Goal: Understand process/instructions

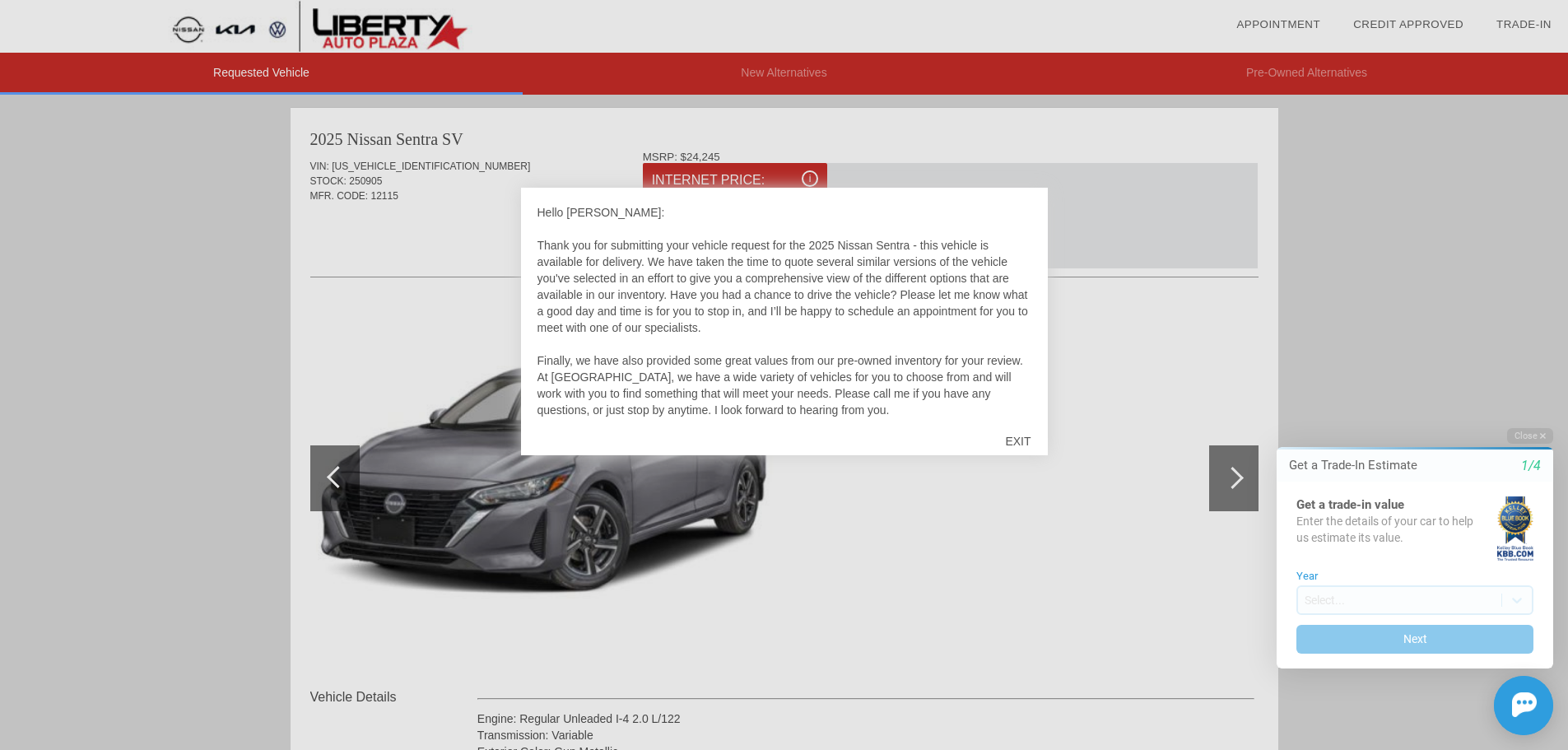
scroll to position [17, 0]
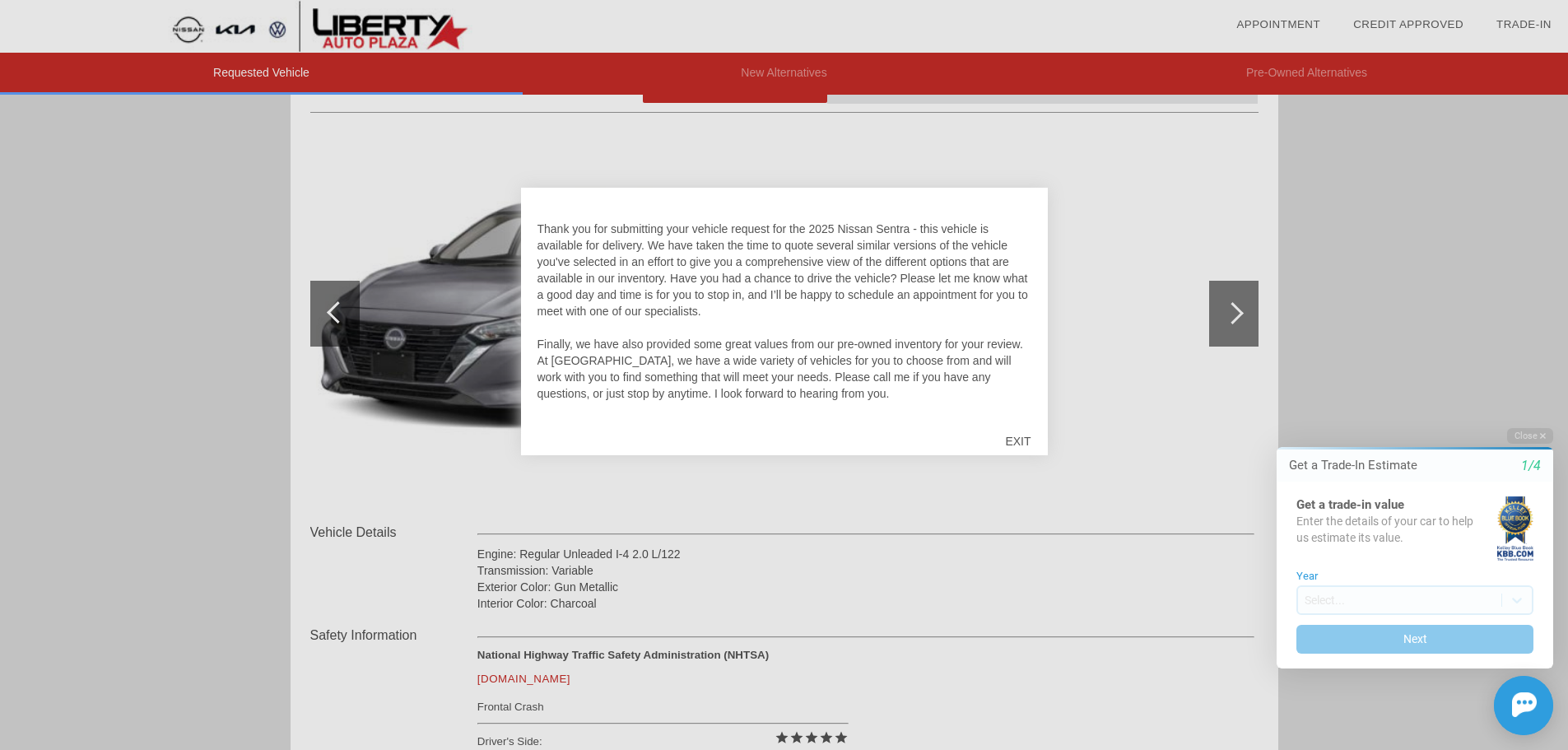
click at [1017, 438] on div "EXIT" at bounding box center [1018, 441] width 59 height 49
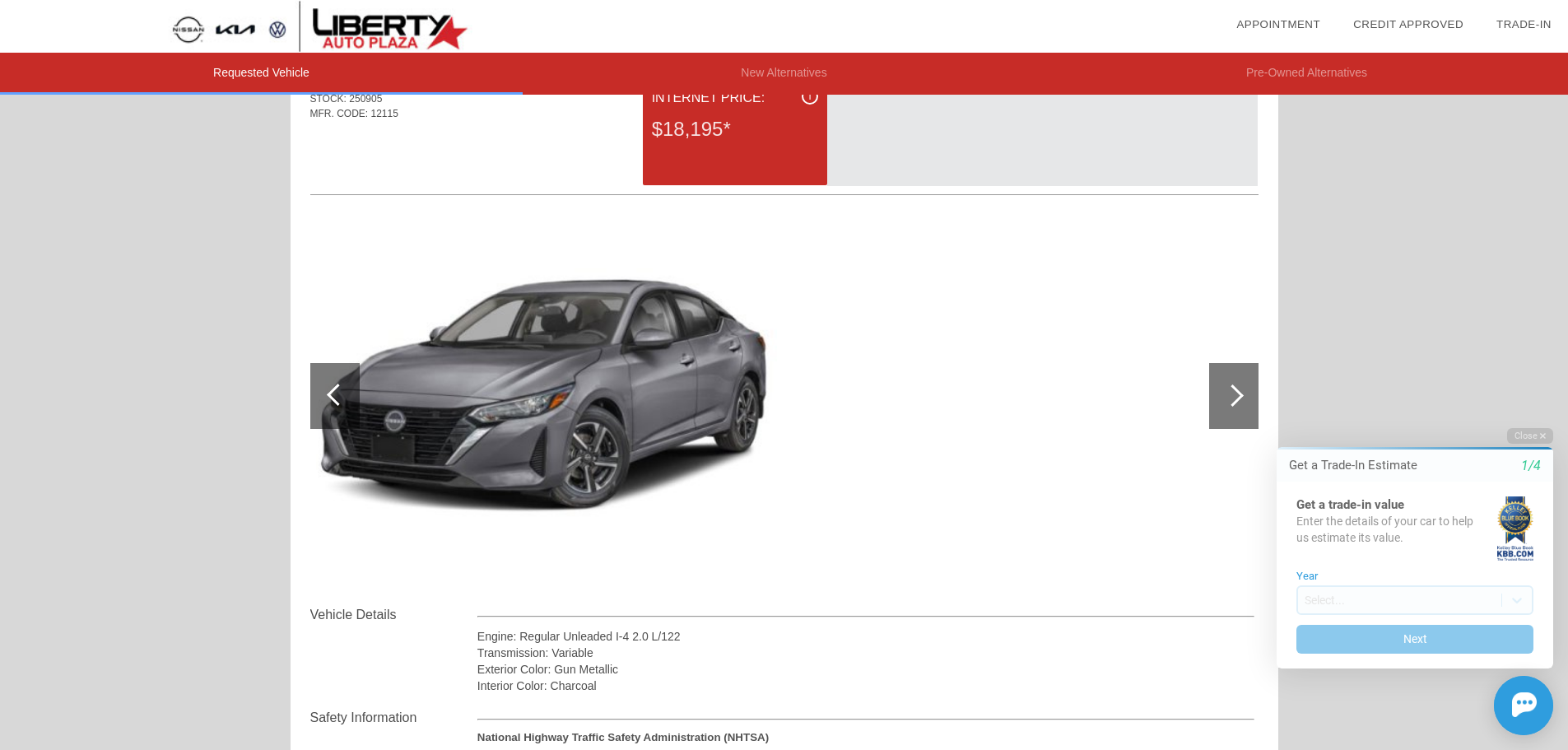
scroll to position [0, 0]
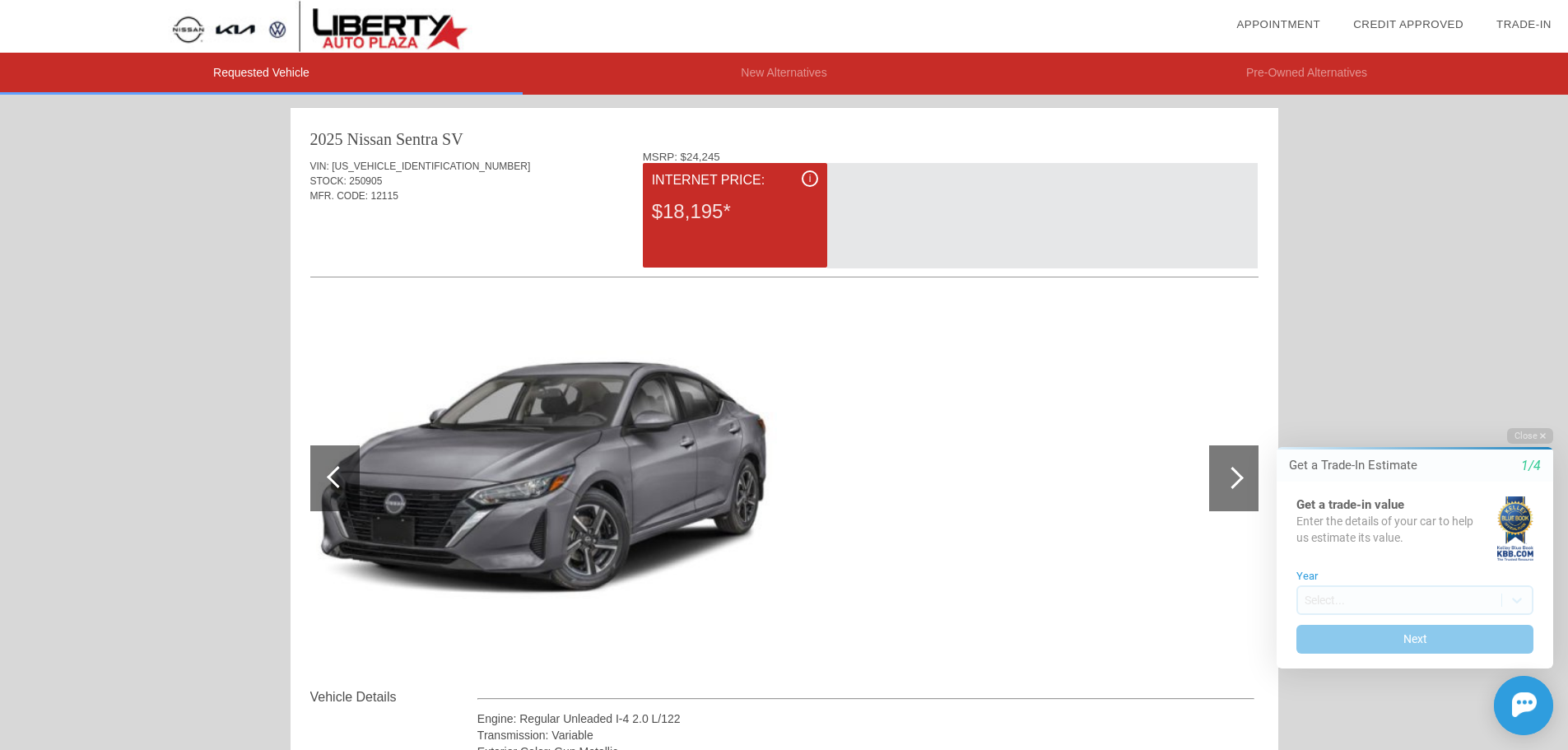
click at [807, 177] on div "i" at bounding box center [810, 179] width 17 height 17
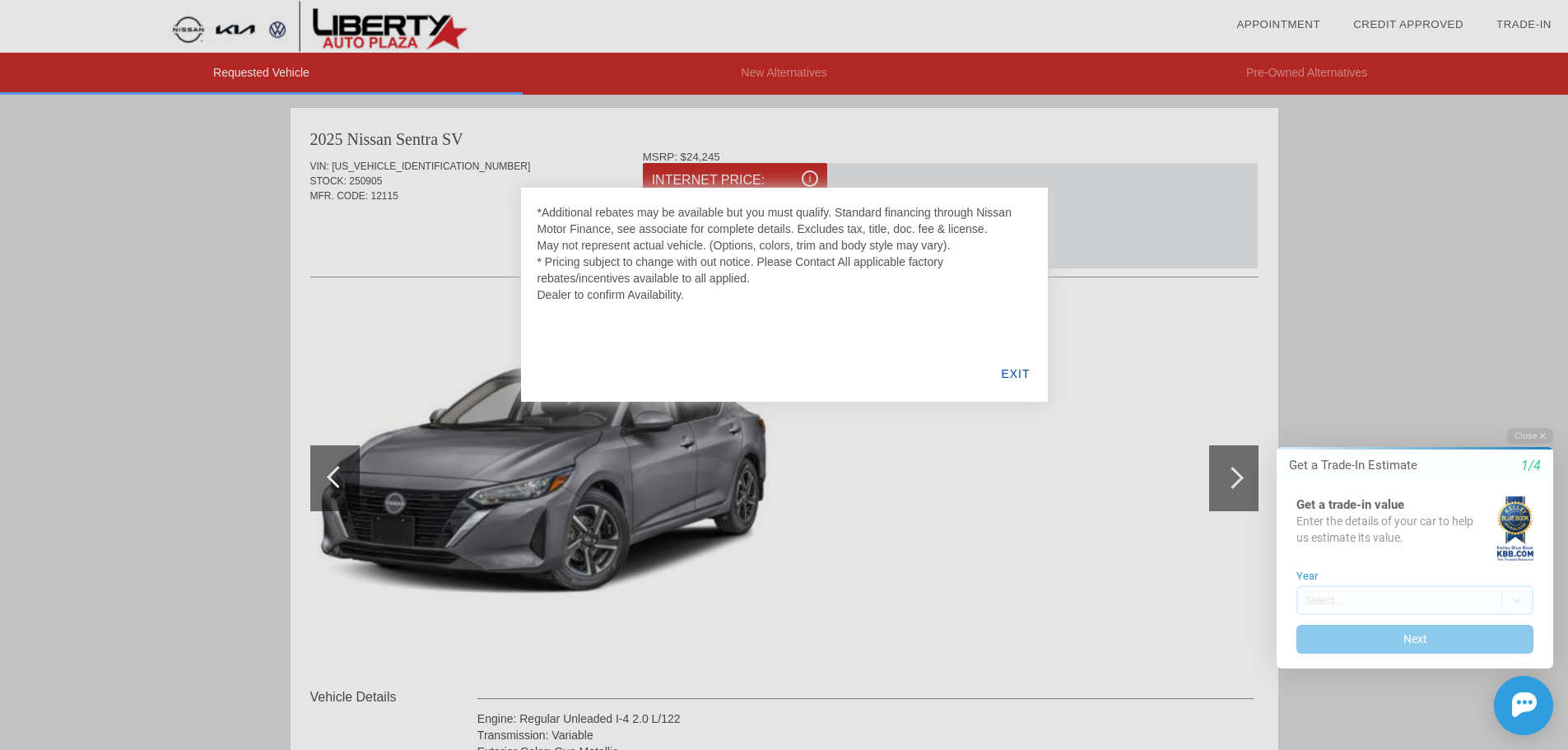
click at [1022, 380] on div "EXIT" at bounding box center [1015, 373] width 64 height 56
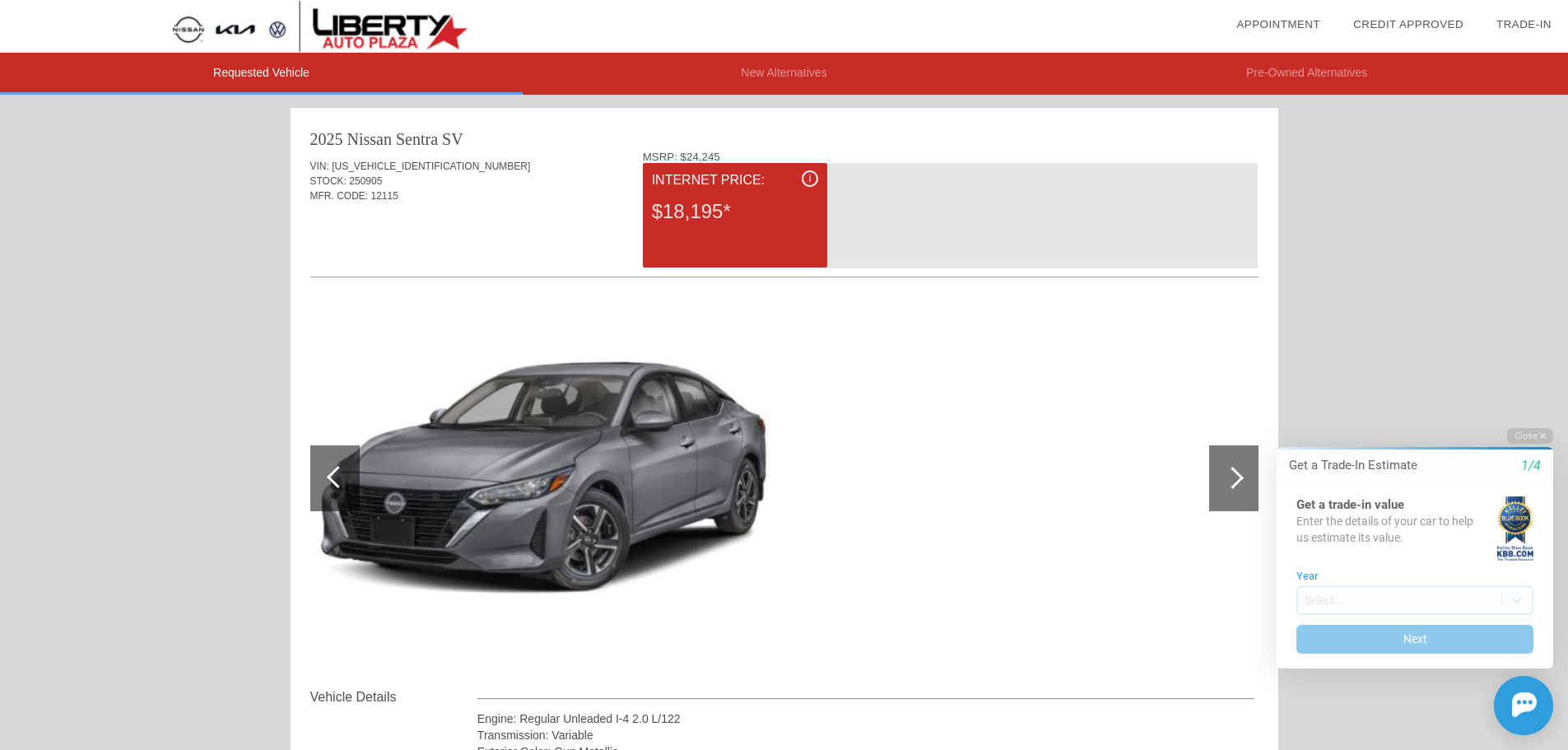
click at [1022, 380] on div at bounding box center [784, 479] width 948 height 359
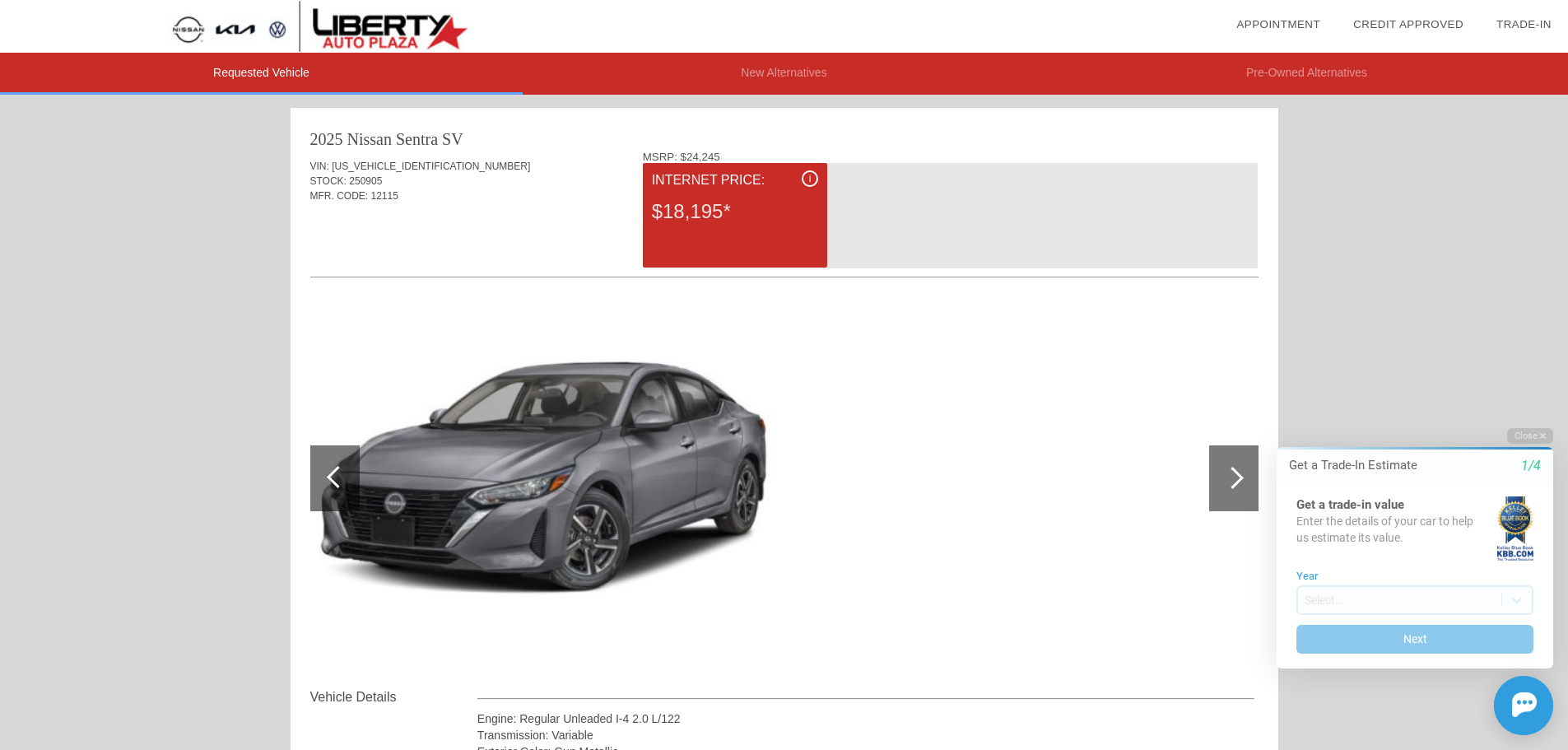
click at [1022, 380] on div at bounding box center [784, 479] width 948 height 359
click at [1018, 380] on div at bounding box center [784, 479] width 948 height 359
drag, startPoint x: 1032, startPoint y: 359, endPoint x: 1036, endPoint y: 349, distance: 10.8
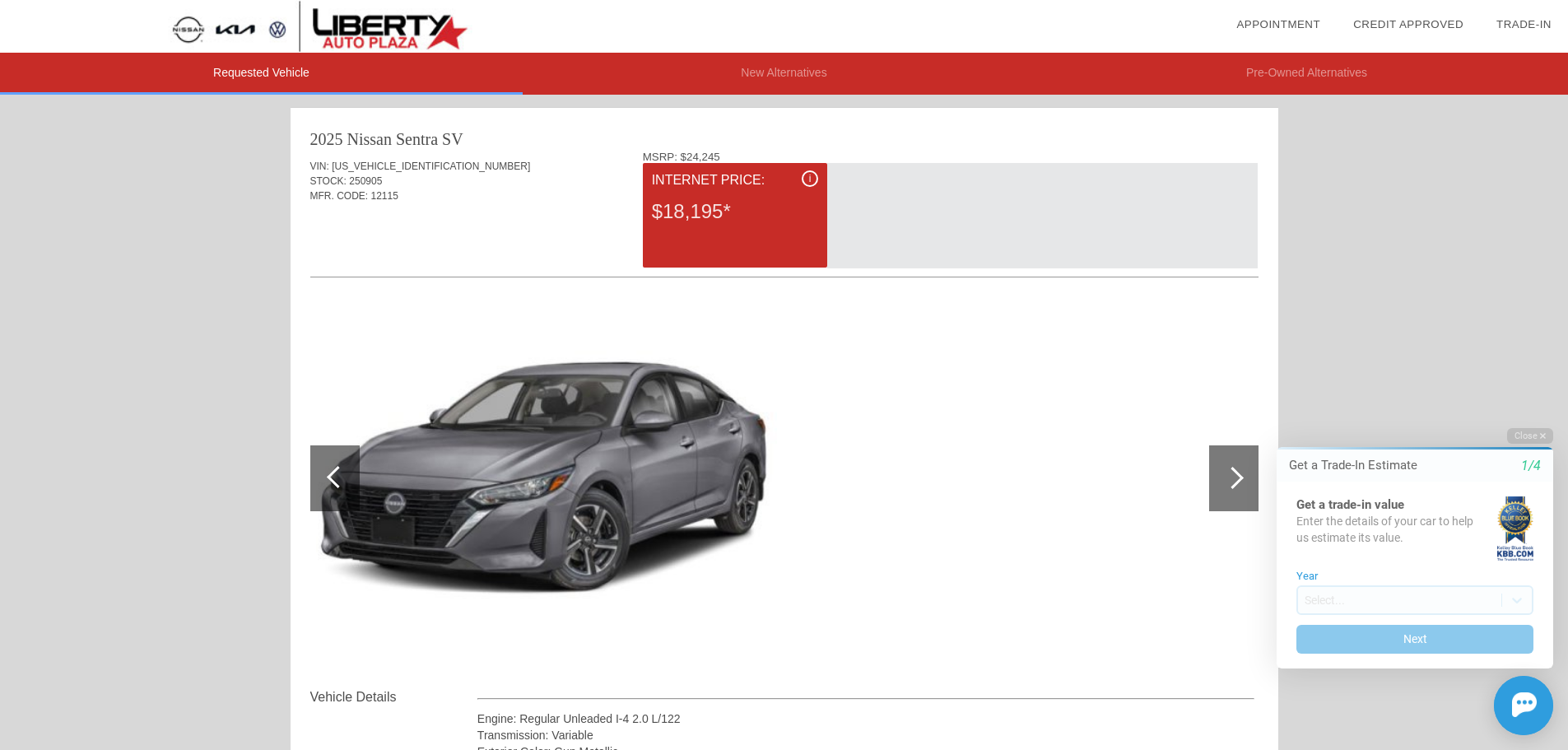
click at [1032, 359] on div at bounding box center [784, 479] width 948 height 359
click at [946, 421] on div at bounding box center [784, 479] width 948 height 359
drag, startPoint x: 946, startPoint y: 421, endPoint x: 924, endPoint y: 430, distance: 23.8
click at [946, 421] on div at bounding box center [784, 479] width 948 height 359
click at [927, 444] on div at bounding box center [784, 479] width 948 height 359
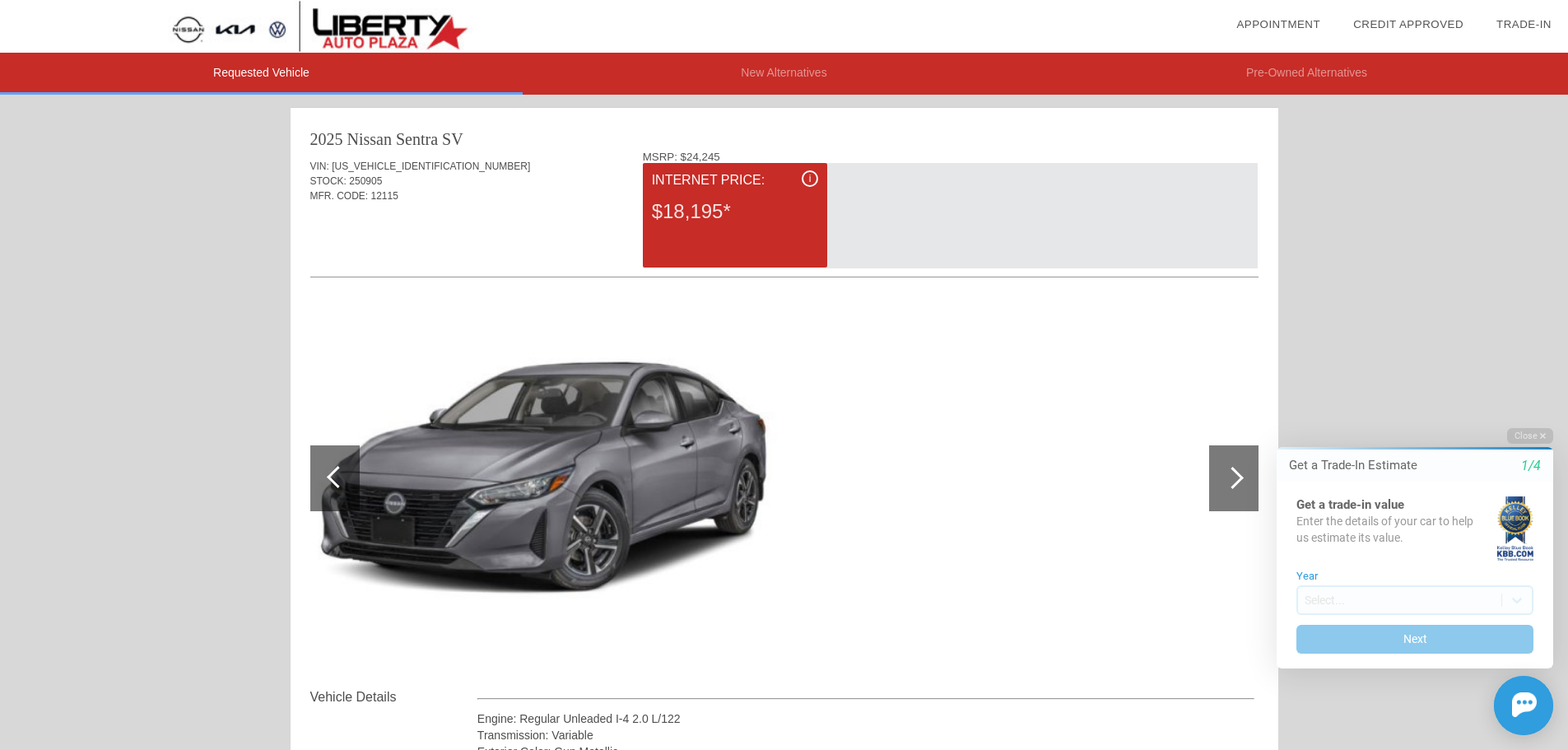
click at [893, 423] on div at bounding box center [784, 479] width 948 height 359
click at [903, 425] on div at bounding box center [784, 479] width 948 height 359
click at [1231, 457] on div at bounding box center [1234, 478] width 49 height 66
click at [942, 464] on div at bounding box center [784, 479] width 948 height 359
click at [930, 464] on div at bounding box center [784, 479] width 948 height 359
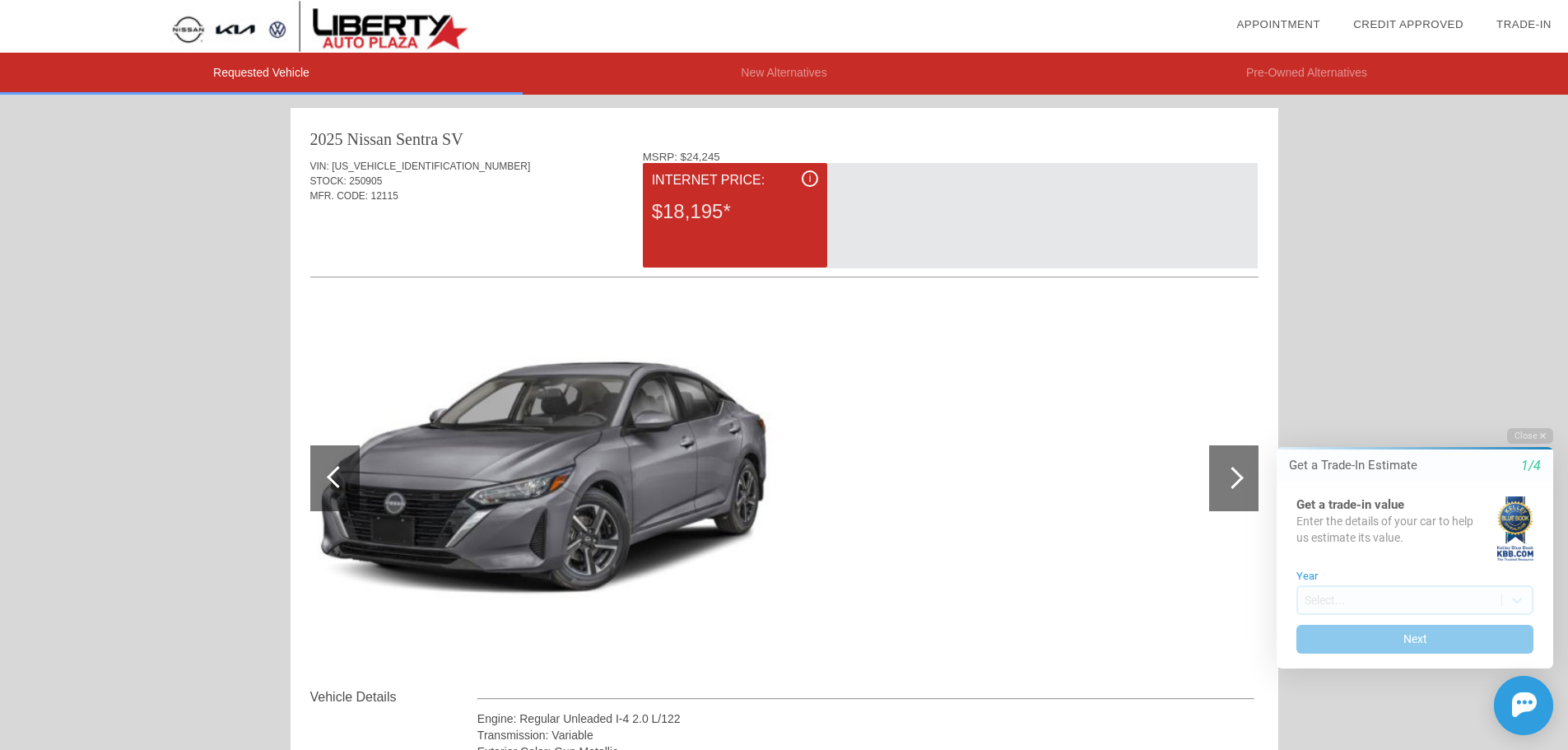
click at [928, 461] on div at bounding box center [784, 479] width 948 height 359
click at [927, 461] on div at bounding box center [784, 479] width 948 height 359
